Goal: Navigation & Orientation: Find specific page/section

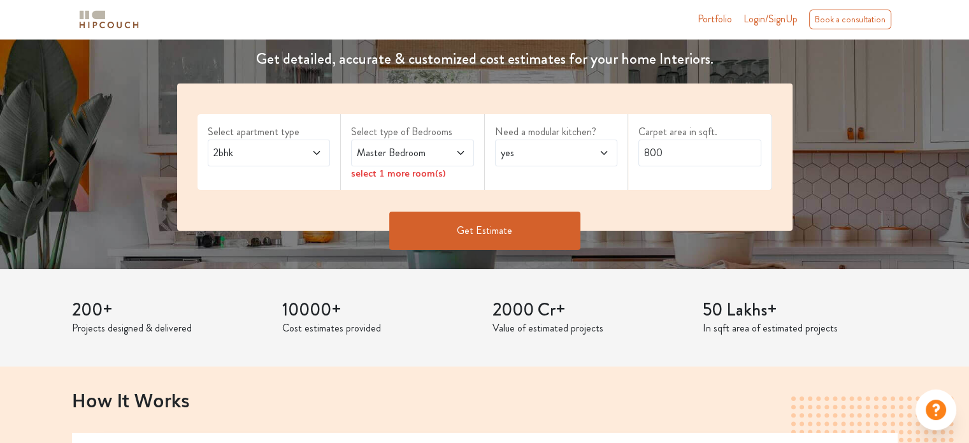
scroll to position [191, 0]
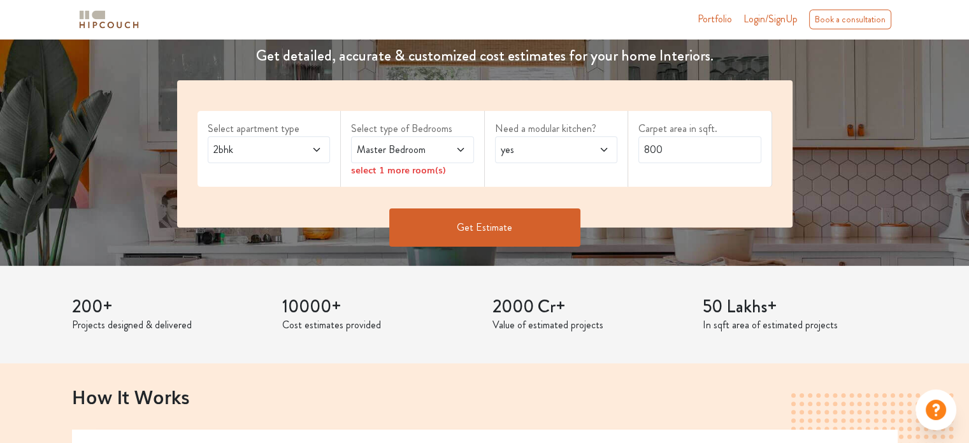
click at [471, 229] on button "Get Estimate" at bounding box center [484, 227] width 191 height 38
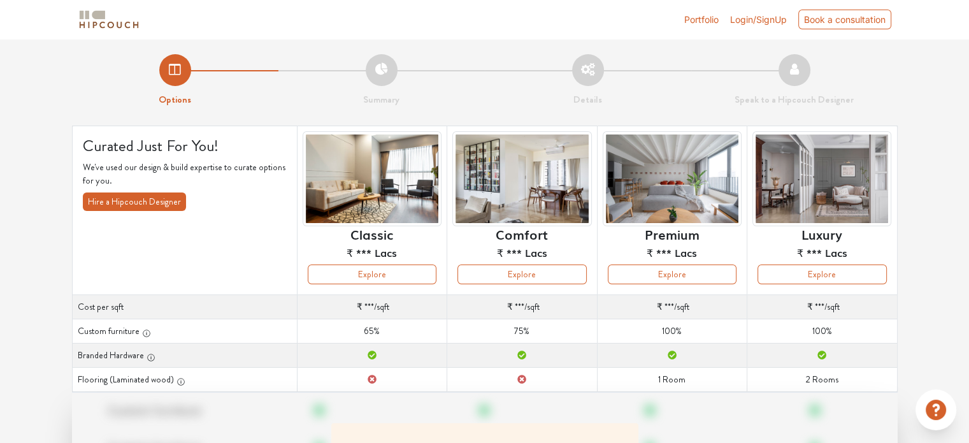
click at [698, 25] on link "Portfolio" at bounding box center [701, 19] width 34 height 13
